Goal: Task Accomplishment & Management: Use online tool/utility

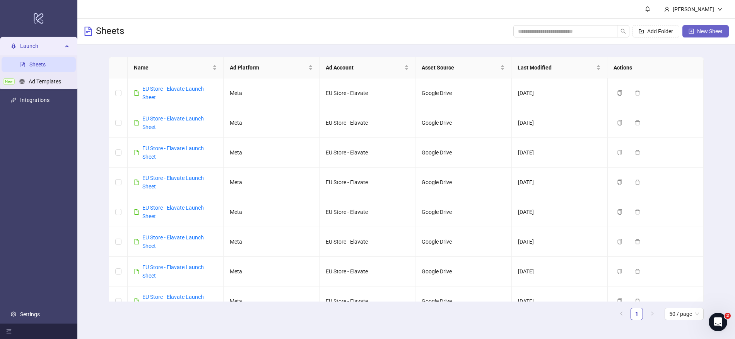
click at [705, 31] on span "New Sheet" at bounding box center [710, 31] width 26 height 6
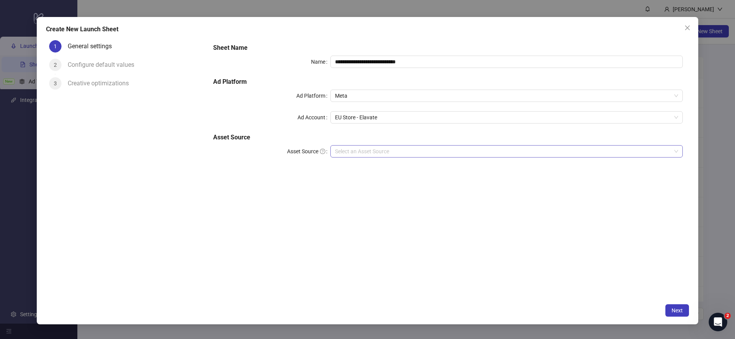
click at [359, 150] on input "Asset Source" at bounding box center [503, 152] width 336 height 12
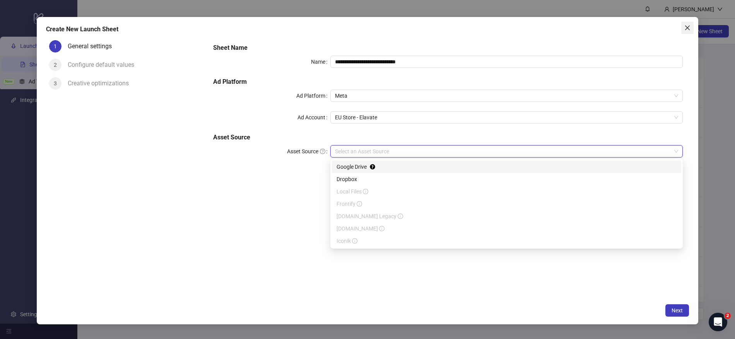
click at [682, 26] on span "Close" at bounding box center [687, 28] width 12 height 6
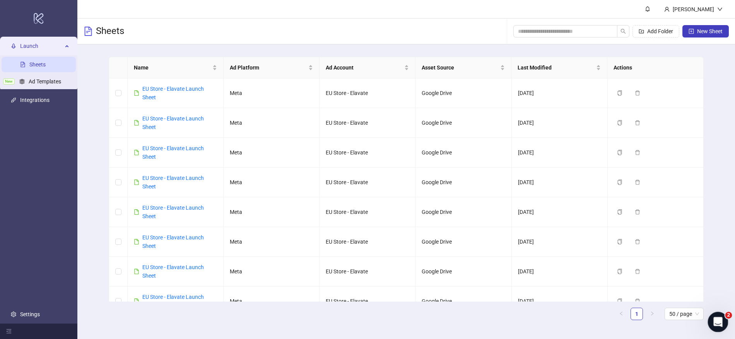
click at [717, 320] on icon "Open Intercom Messenger" at bounding box center [716, 321] width 5 height 6
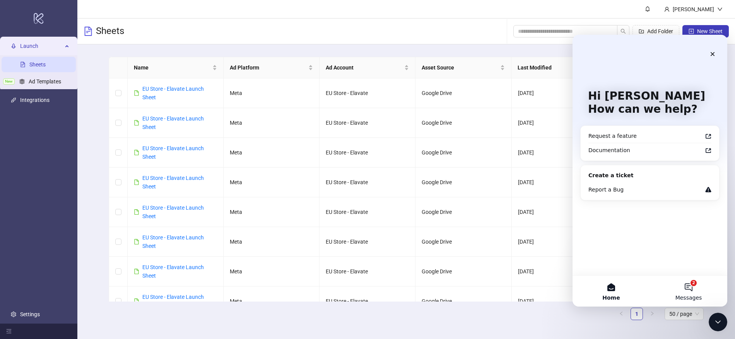
click at [680, 289] on button "2 Messages" at bounding box center [687, 291] width 77 height 31
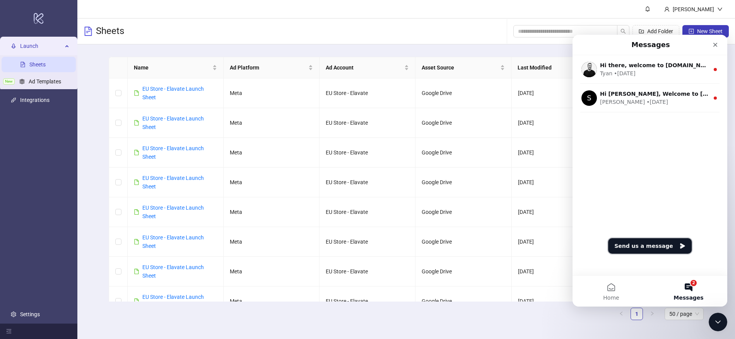
click at [658, 250] on button "Send us a message" at bounding box center [650, 246] width 84 height 15
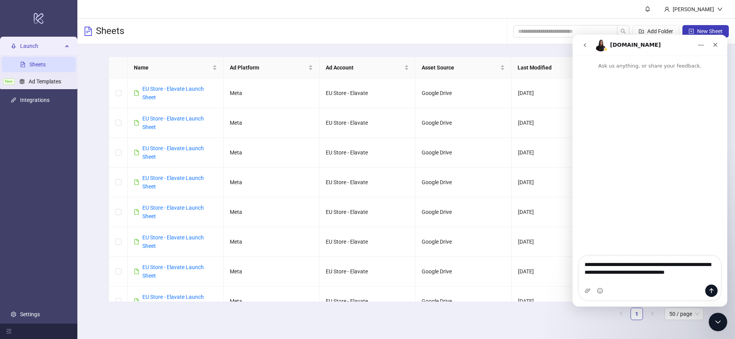
type textarea "**********"
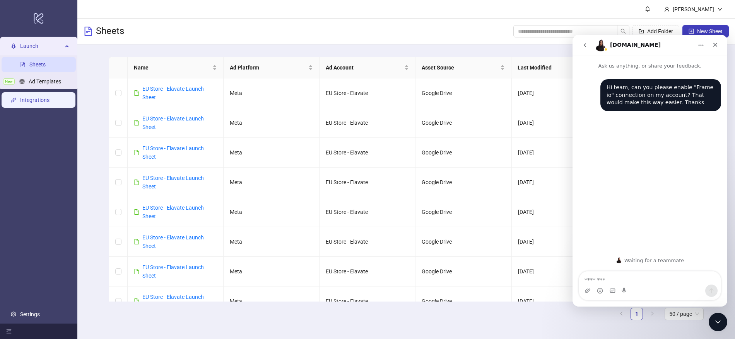
drag, startPoint x: 43, startPoint y: 91, endPoint x: 40, endPoint y: 96, distance: 5.7
click at [43, 91] on ul "Launch Sheets New Ad Templates Integrations Settings" at bounding box center [38, 180] width 77 height 287
click at [39, 99] on link "Integrations" at bounding box center [34, 100] width 29 height 6
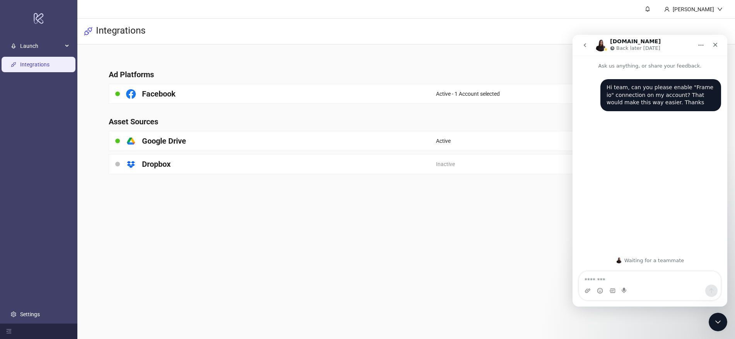
click at [708, 327] on body "logo/logo-mobile Launch Sheets New Ad Templates Integrations Settings [PERSON_N…" at bounding box center [367, 169] width 735 height 339
click at [710, 329] on div "Close Intercom Messenger" at bounding box center [716, 321] width 19 height 19
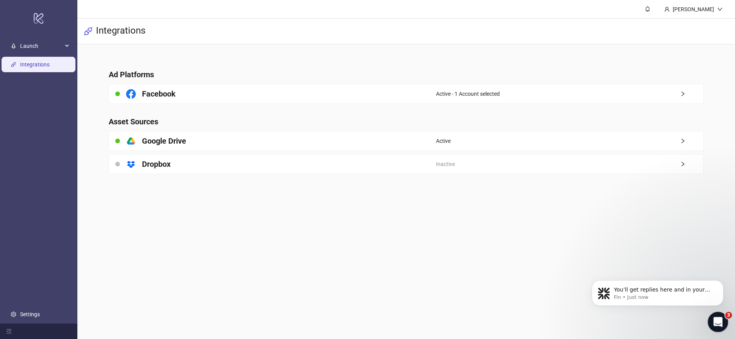
click at [713, 325] on icon "Open Intercom Messenger" at bounding box center [716, 321] width 13 height 13
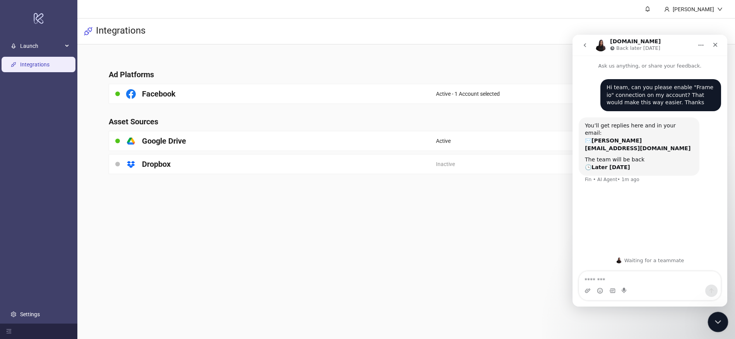
click at [714, 322] on icon "Close Intercom Messenger" at bounding box center [716, 321] width 9 height 9
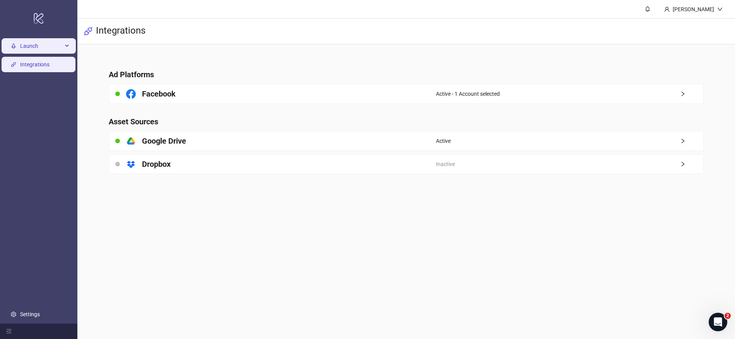
click at [42, 49] on span "Launch" at bounding box center [41, 45] width 43 height 15
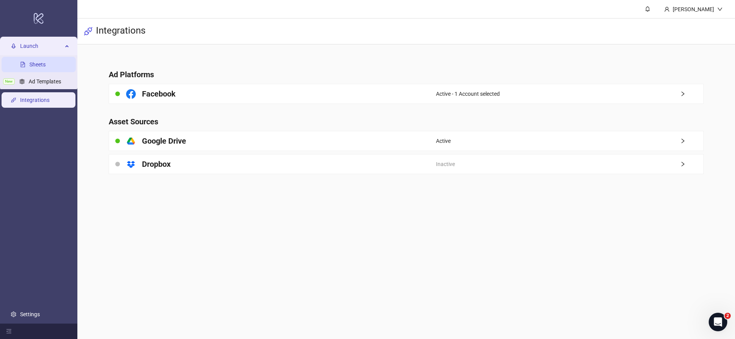
click at [38, 68] on link "Sheets" at bounding box center [37, 64] width 16 height 6
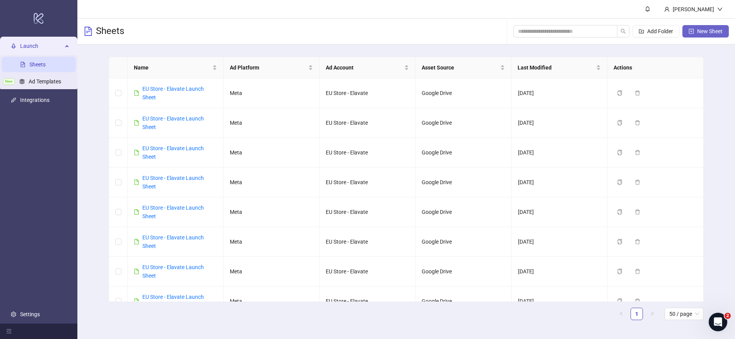
click at [712, 34] on button "New Sheet" at bounding box center [705, 31] width 46 height 12
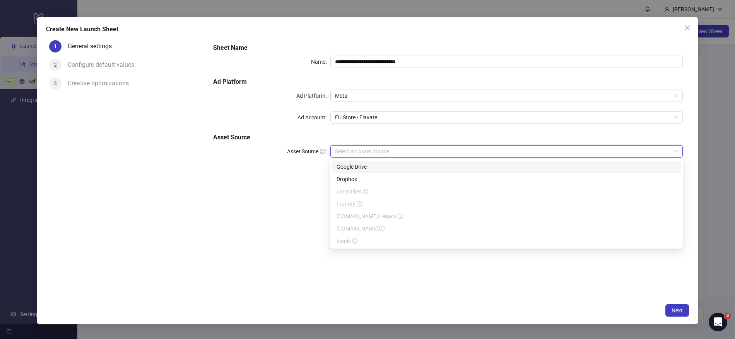
click at [386, 148] on input "Asset Source" at bounding box center [503, 152] width 336 height 12
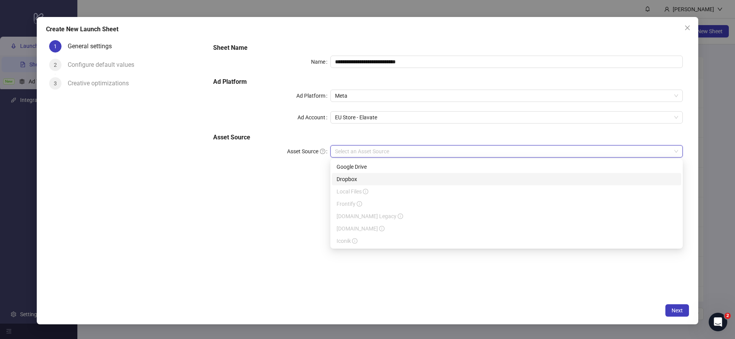
click at [278, 199] on div "**********" at bounding box center [448, 168] width 482 height 263
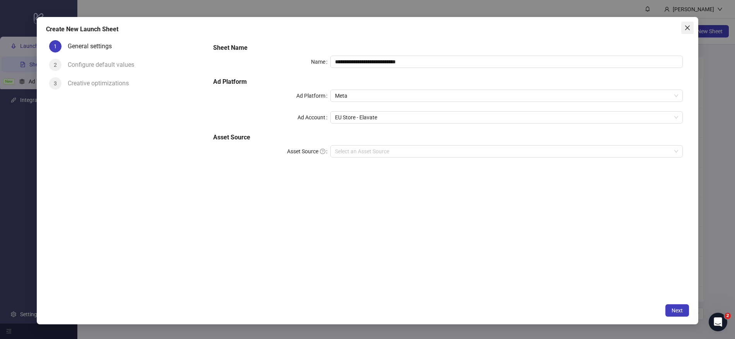
click at [687, 29] on icon "close" at bounding box center [687, 28] width 6 height 6
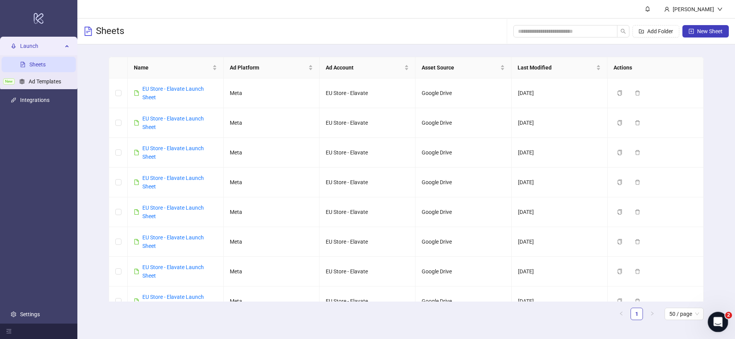
click at [719, 317] on icon "Open Intercom Messenger" at bounding box center [716, 321] width 13 height 13
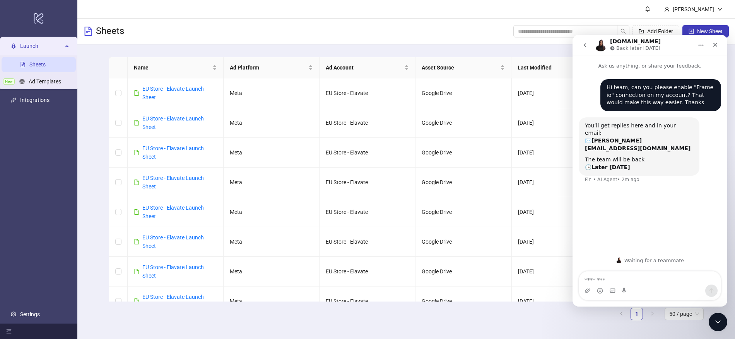
click at [585, 45] on icon "go back" at bounding box center [584, 45] width 6 height 6
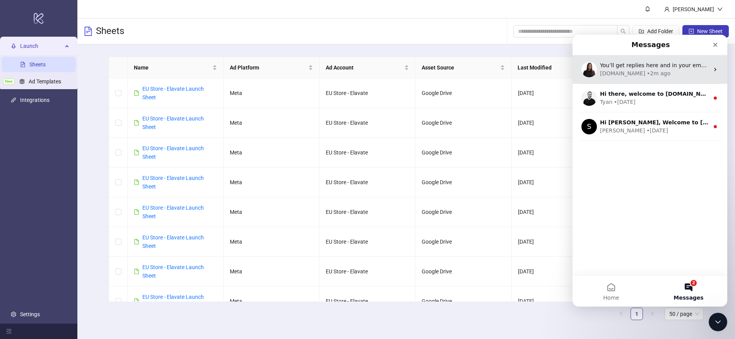
click at [655, 61] on div "You’ll get replies here and in your email: ✉️ [PERSON_NAME][EMAIL_ADDRESS][DOMA…" at bounding box center [654, 65] width 109 height 8
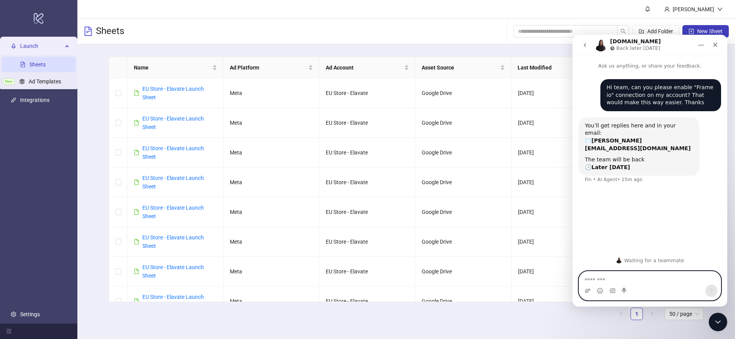
click at [627, 281] on textarea "Message…" at bounding box center [649, 278] width 141 height 13
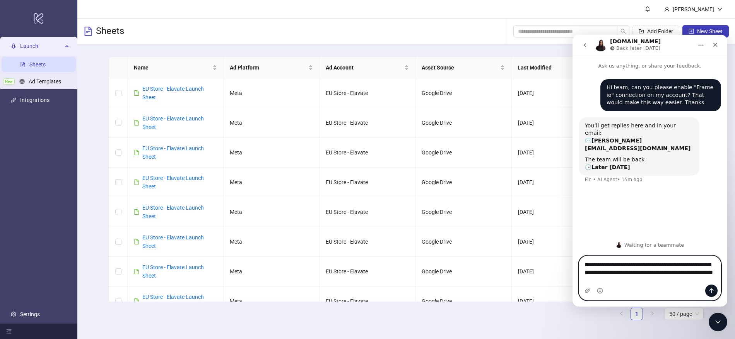
type textarea "**********"
